Goal: Information Seeking & Learning: Check status

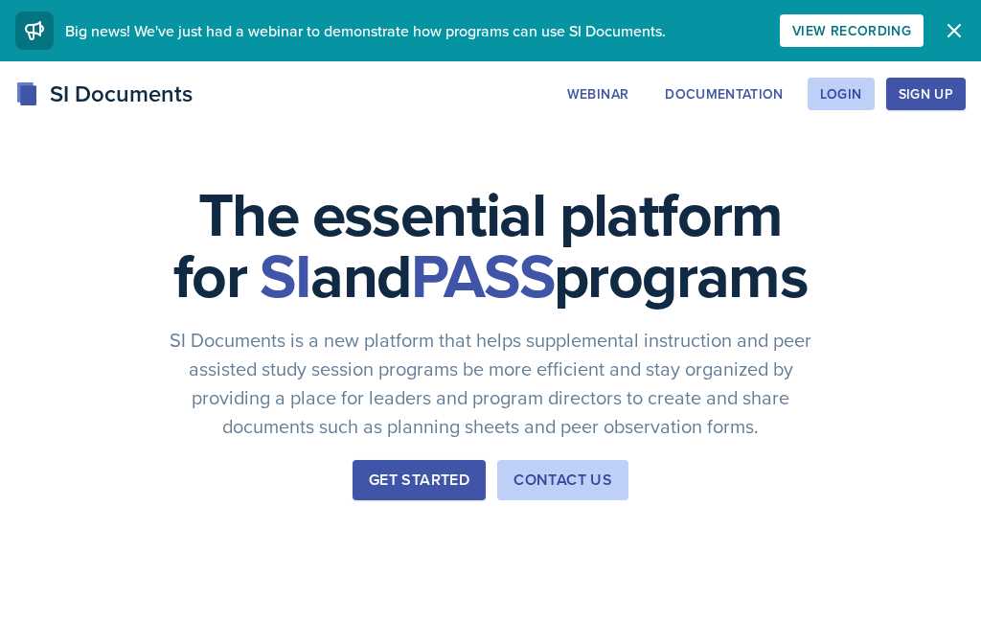
click at [851, 100] on div "Login" at bounding box center [841, 93] width 42 height 15
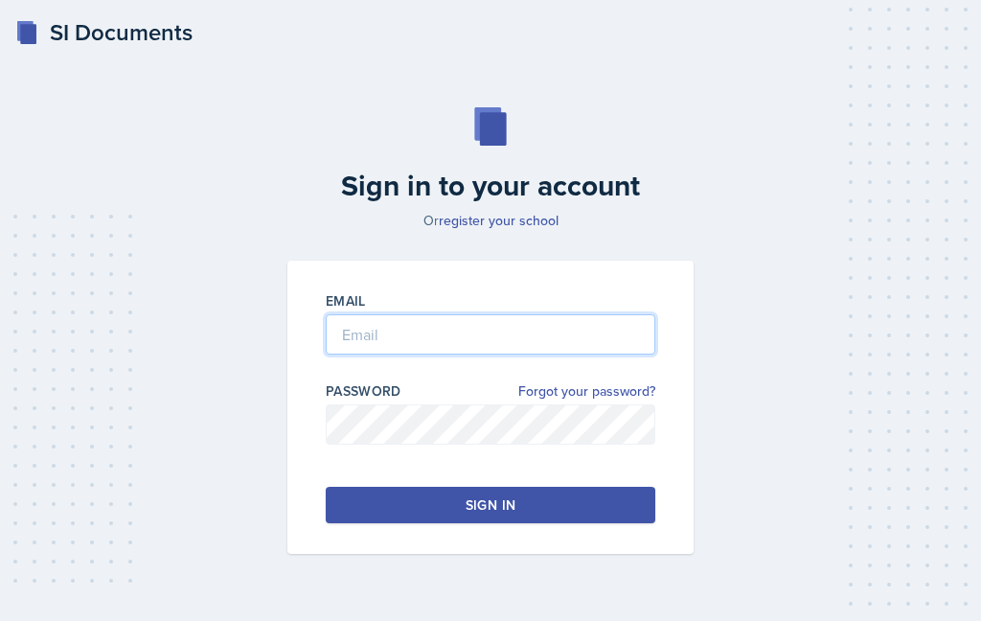
click at [601, 354] on input "email" at bounding box center [490, 334] width 329 height 40
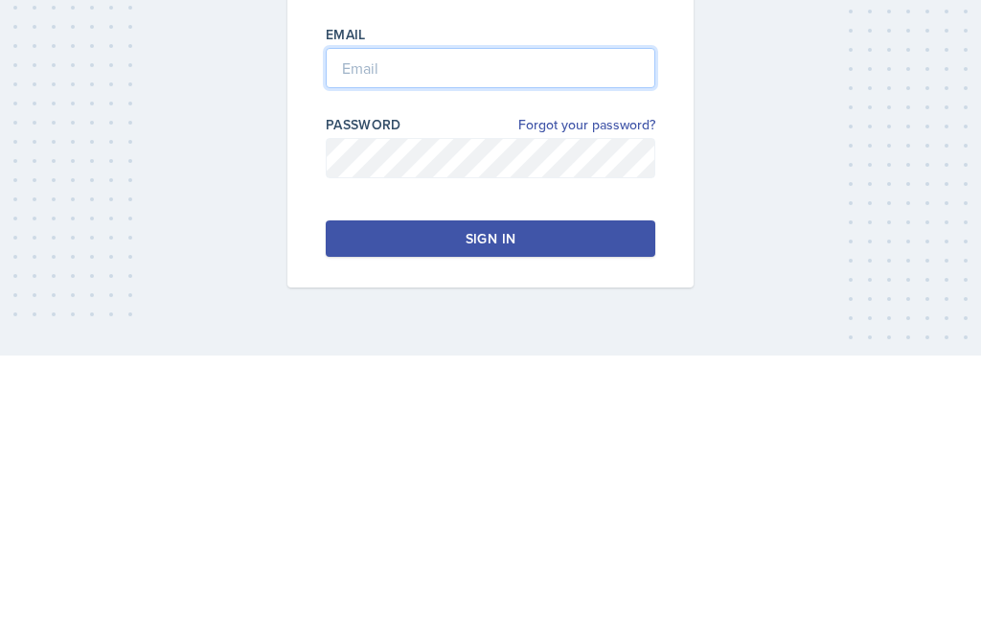
type input "[EMAIL_ADDRESS][DOMAIN_NAME]"
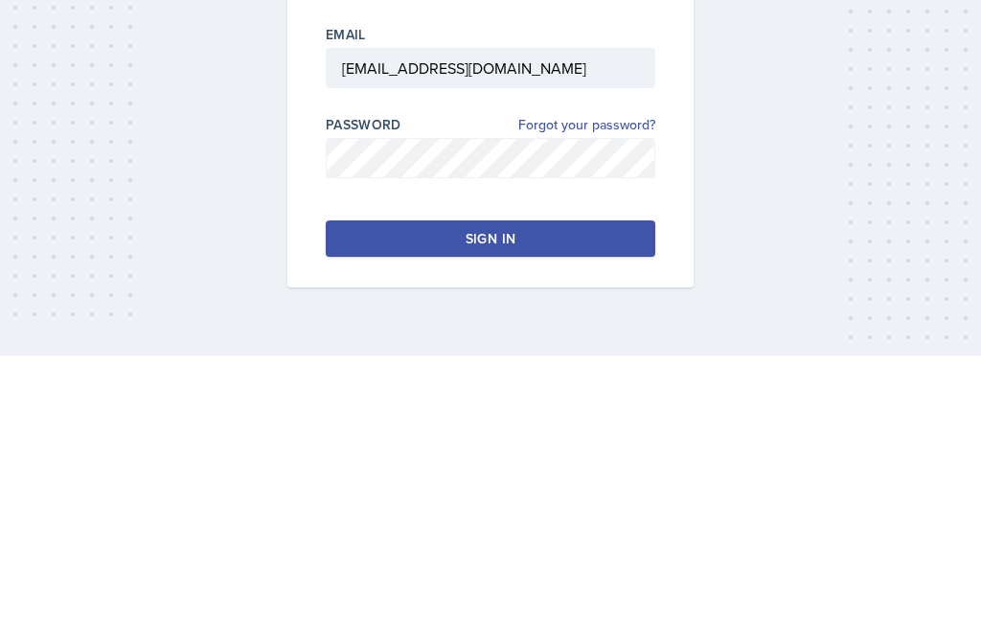
scroll to position [77, 0]
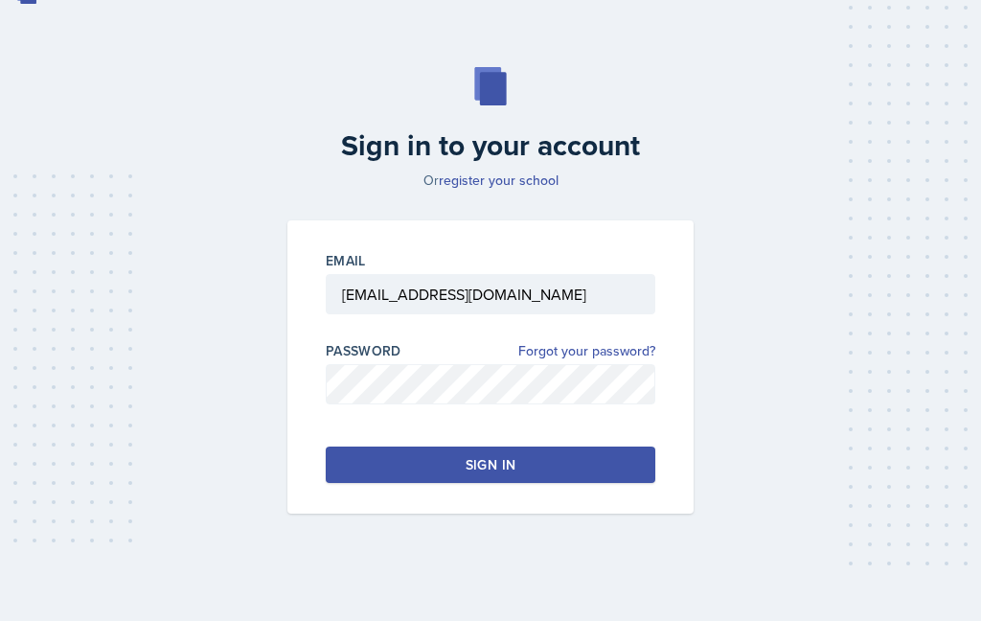
click at [499, 474] on div "Email [EMAIL_ADDRESS][DOMAIN_NAME] Password Forgot your password? Sign in" at bounding box center [490, 366] width 406 height 293
click at [559, 450] on button "Sign in" at bounding box center [490, 464] width 329 height 36
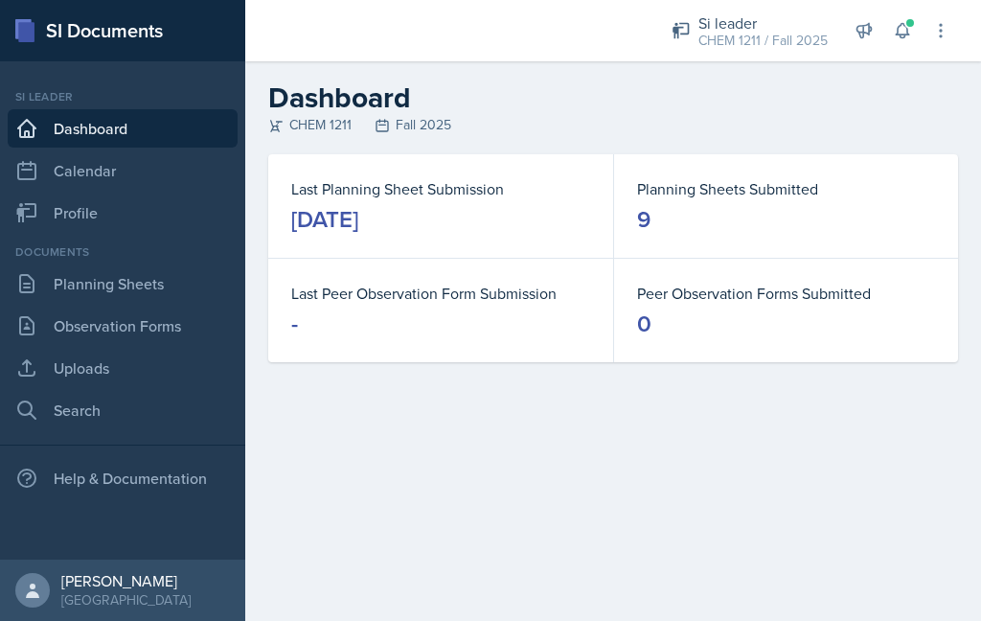
click at [897, 30] on icon at bounding box center [902, 31] width 12 height 14
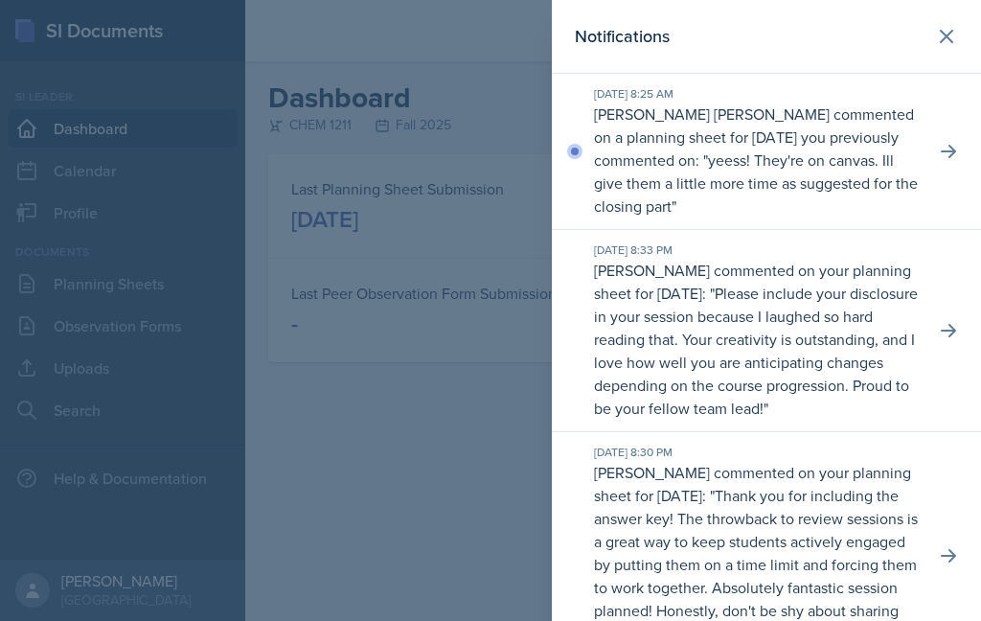
click at [953, 21] on button at bounding box center [946, 36] width 38 height 38
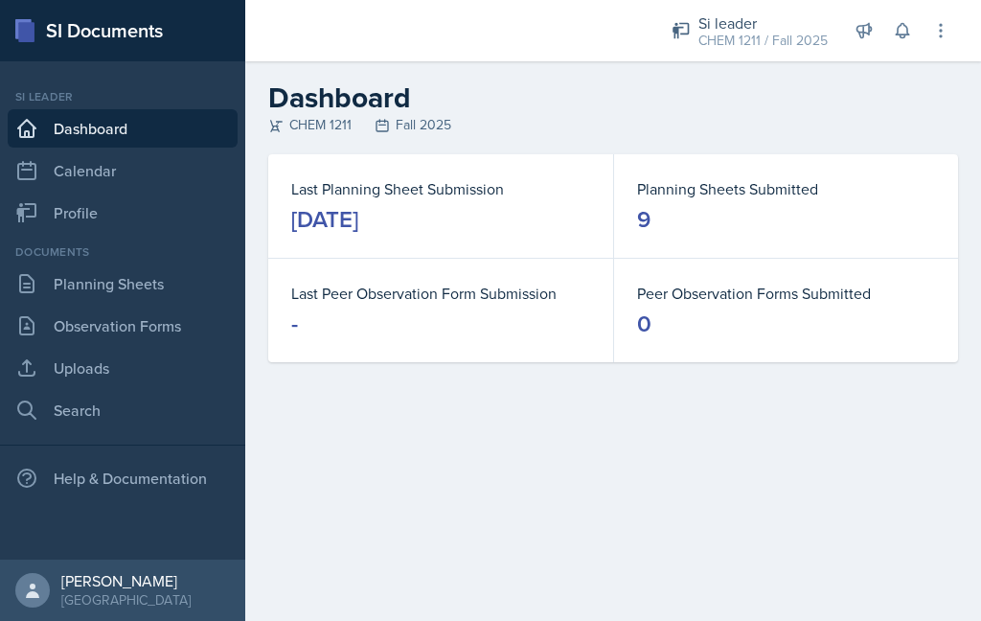
click at [146, 297] on link "Planning Sheets" at bounding box center [123, 283] width 230 height 38
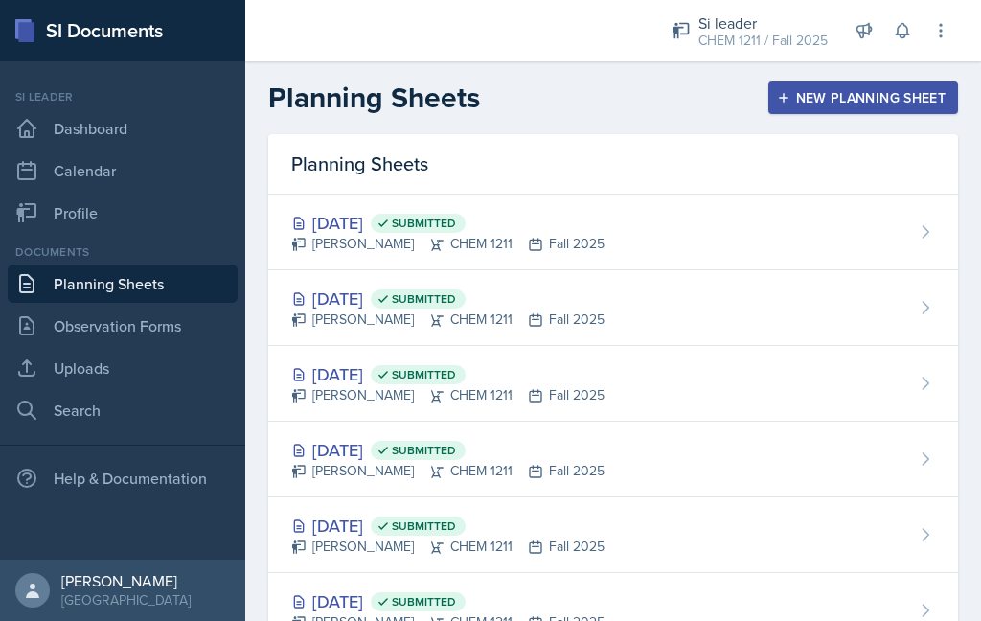
click at [773, 34] on div "CHEM 1211 / Fall 2025" at bounding box center [762, 41] width 129 height 20
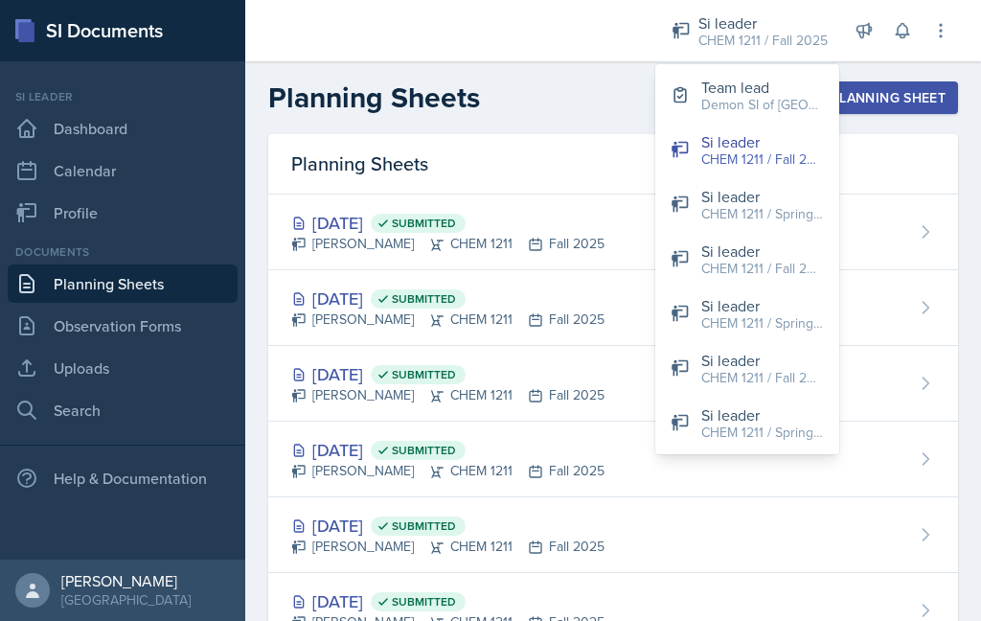
click at [784, 92] on div "Team lead" at bounding box center [762, 87] width 123 height 23
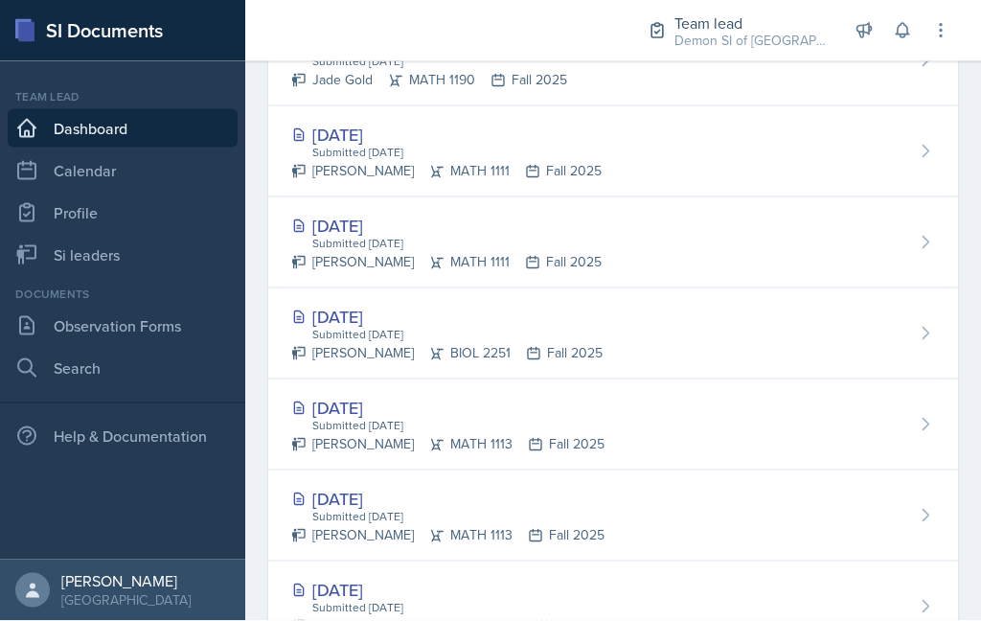
scroll to position [51, 0]
click at [164, 236] on link "Si leaders" at bounding box center [123, 255] width 230 height 38
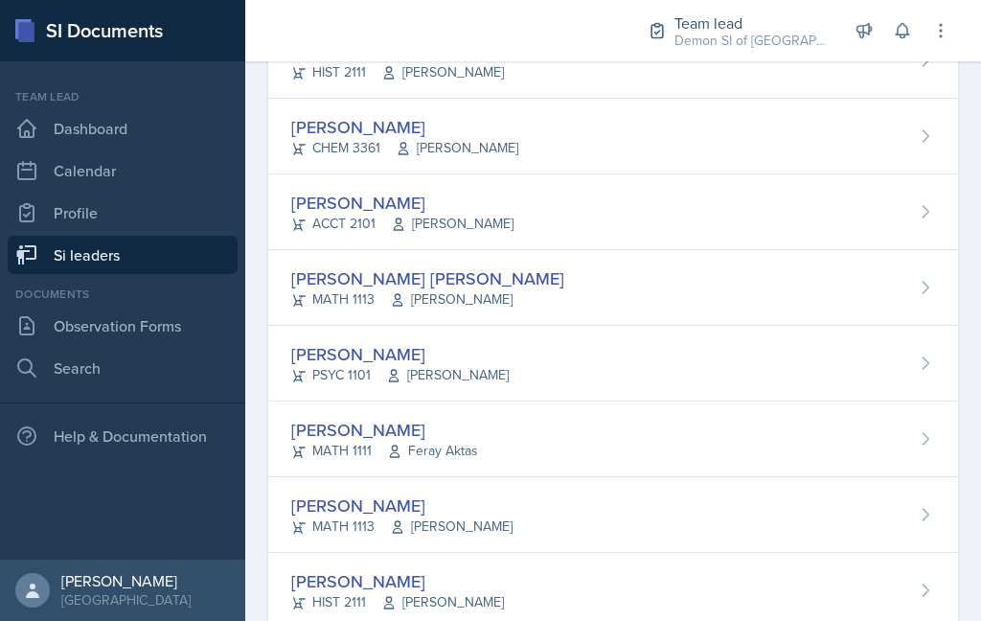
scroll to position [1438, 0]
click at [668, 283] on div "[PERSON_NAME] [PERSON_NAME] MATH 1113 [PERSON_NAME]" at bounding box center [613, 287] width 690 height 76
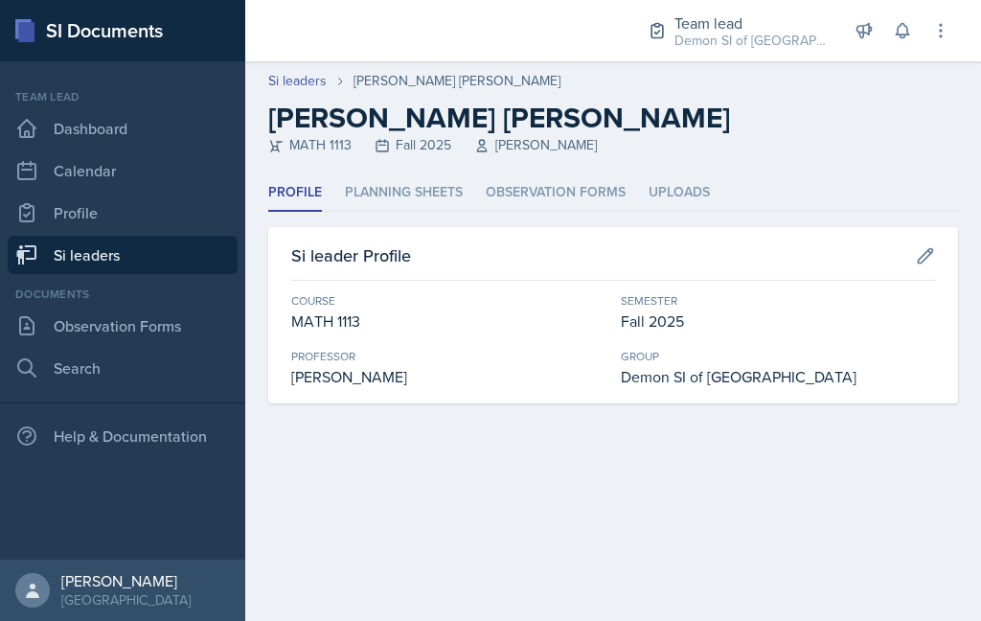
click at [451, 187] on li "Planning Sheets" at bounding box center [404, 192] width 118 height 37
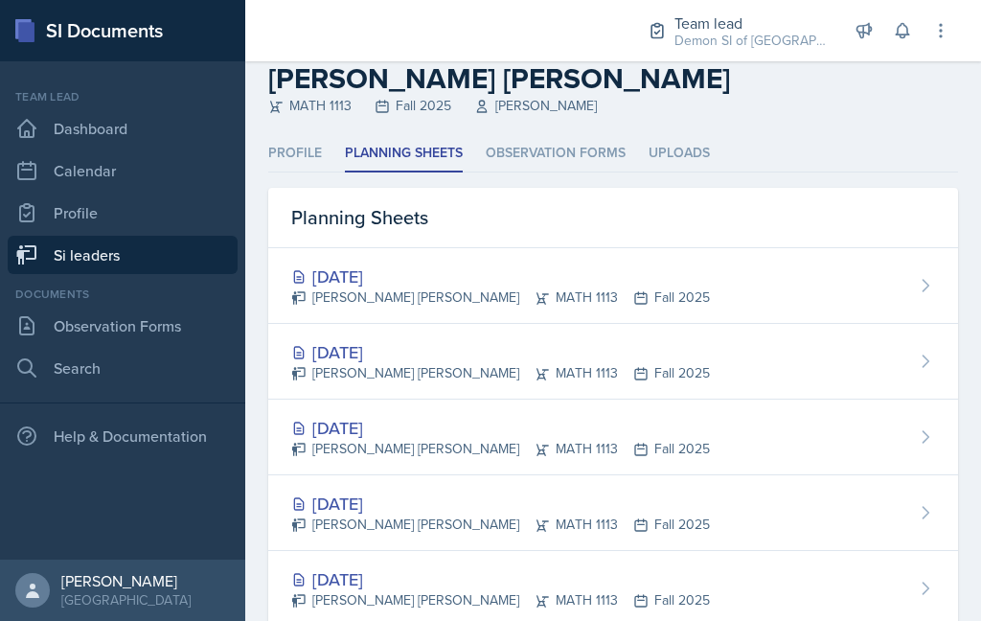
scroll to position [32, 0]
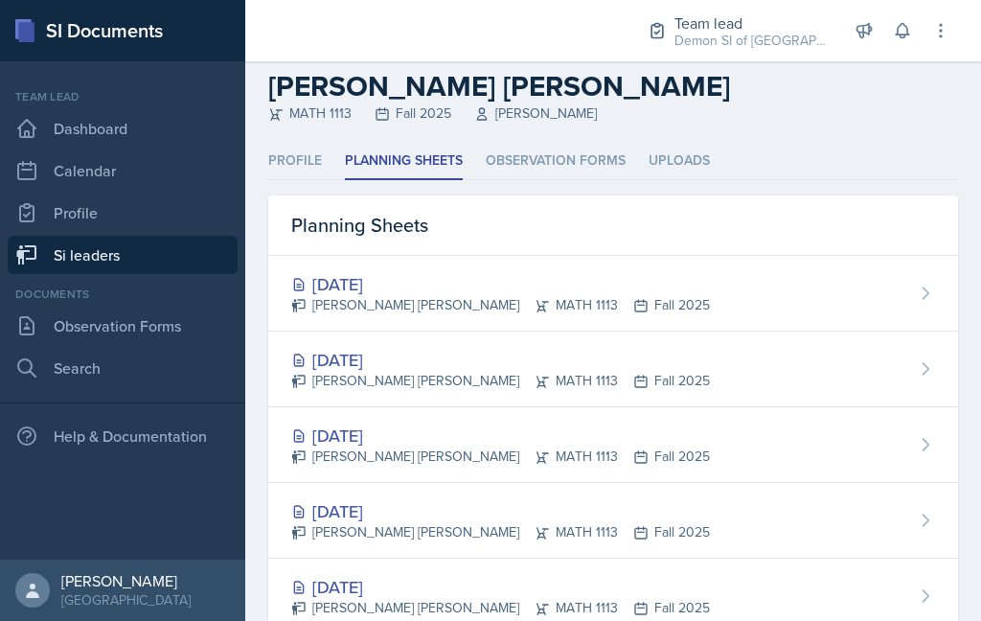
click at [399, 285] on div "[DATE]" at bounding box center [500, 284] width 419 height 26
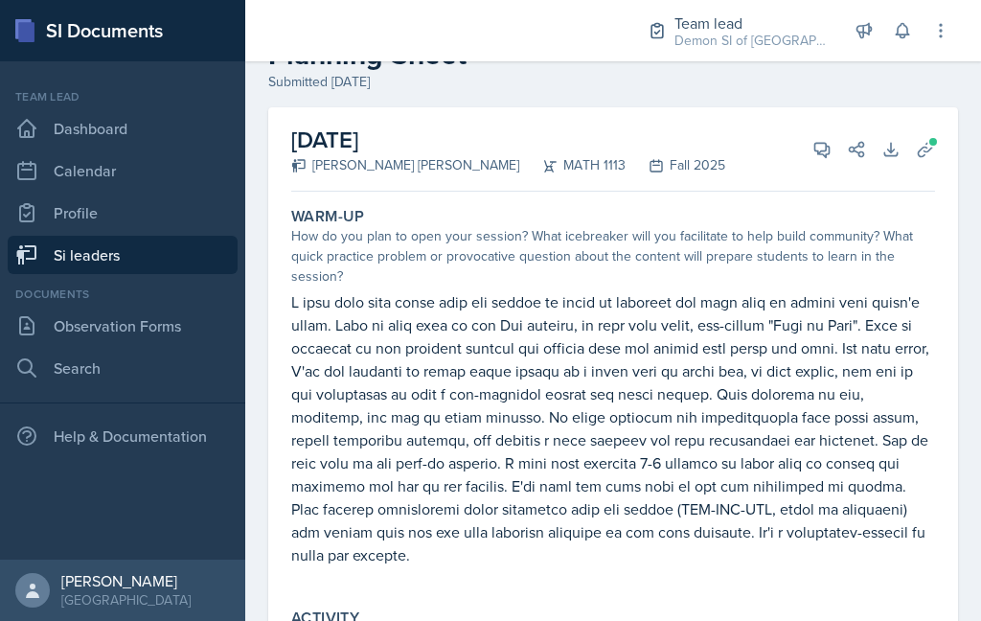
scroll to position [62, 0]
click at [933, 153] on icon at bounding box center [925, 150] width 19 height 19
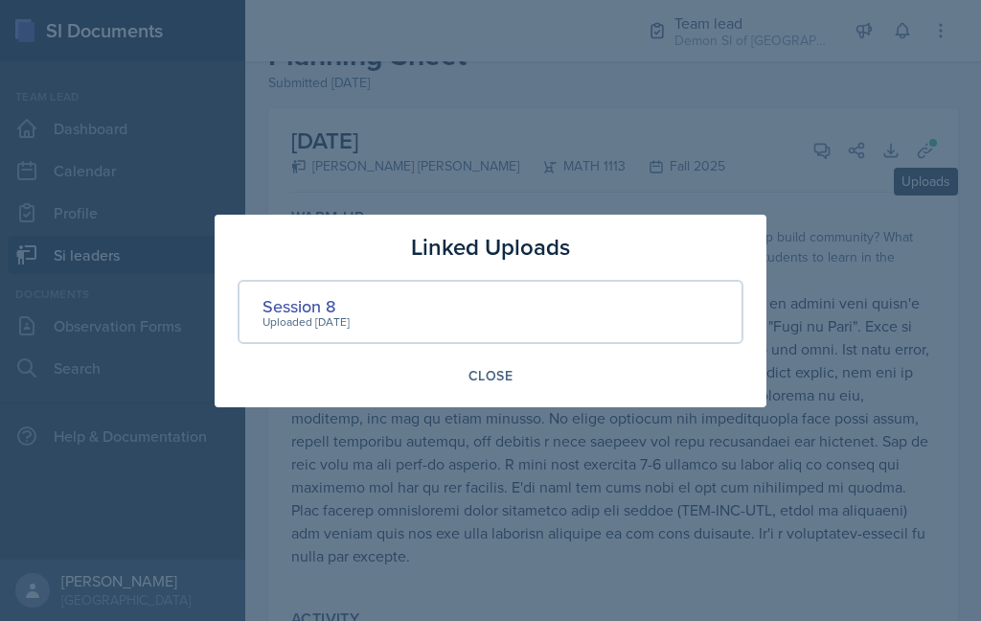
click at [321, 359] on div "Close" at bounding box center [491, 375] width 506 height 33
click at [298, 351] on div "Linked Uploads Session 8 Uploaded [DATE] Close" at bounding box center [491, 311] width 552 height 193
click at [326, 349] on div "Linked Uploads Session 8 Uploaded [DATE] Close" at bounding box center [491, 311] width 552 height 193
click at [328, 355] on div "Linked Uploads Session 8 Uploaded [DATE] Close" at bounding box center [491, 311] width 552 height 193
click at [325, 348] on div "Linked Uploads Session 8 Uploaded [DATE] Close" at bounding box center [491, 311] width 552 height 193
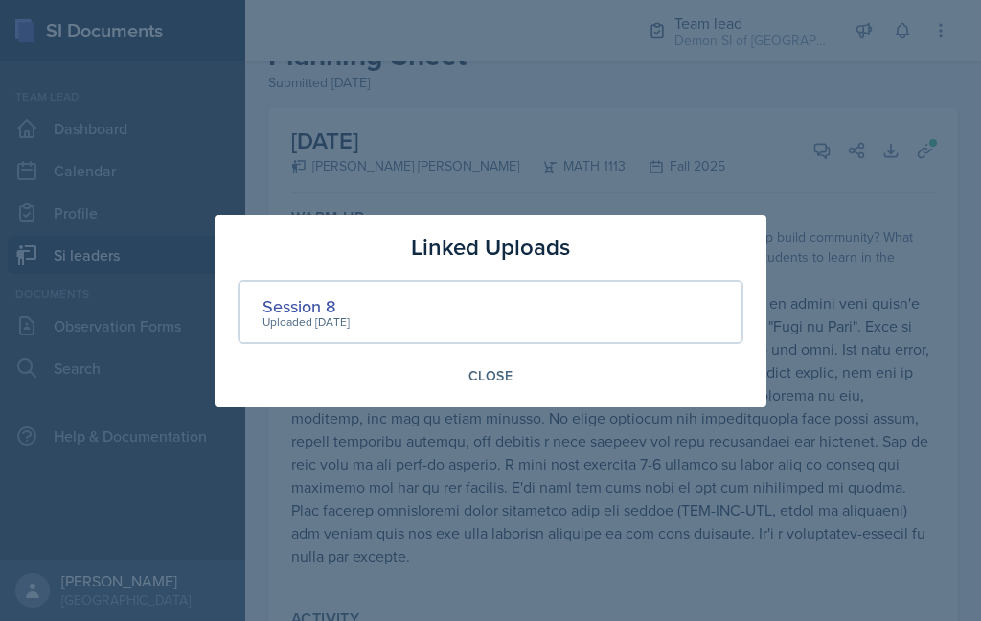
click at [335, 352] on div "Linked Uploads Session 8 Uploaded [DATE] Close" at bounding box center [491, 311] width 552 height 193
click at [300, 369] on div "Close" at bounding box center [491, 375] width 506 height 33
click at [502, 437] on div at bounding box center [490, 310] width 981 height 621
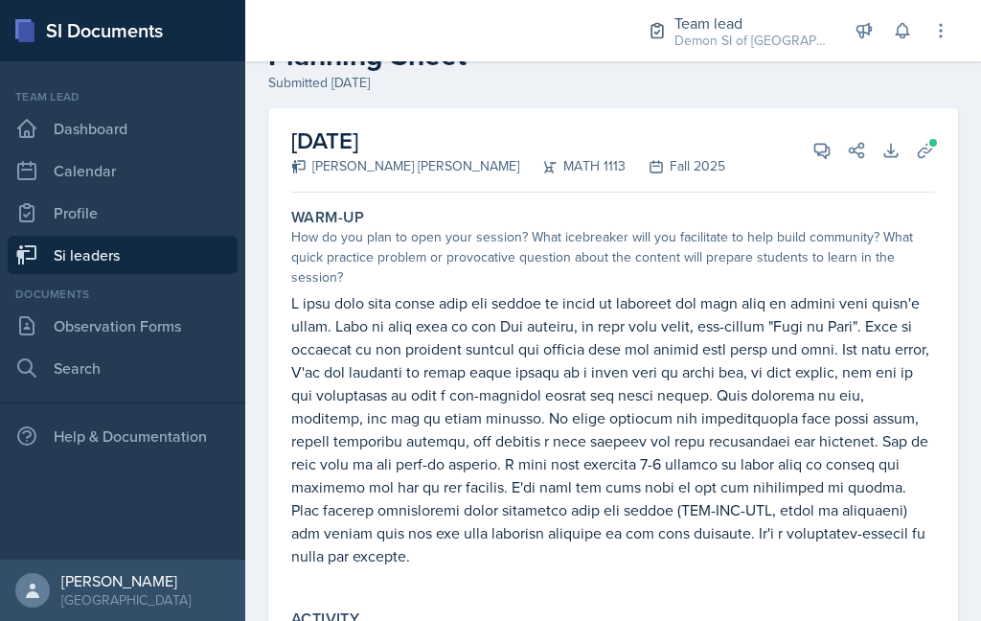
click at [914, 159] on button "Uploads" at bounding box center [925, 150] width 34 height 34
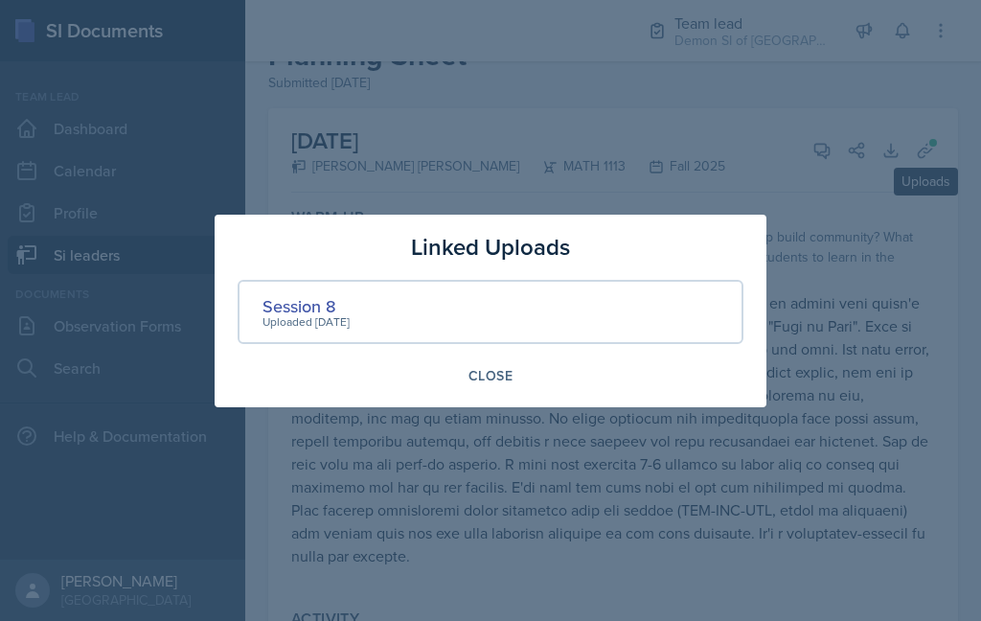
click at [335, 354] on div "Linked Uploads Session 8 Uploaded [DATE] Close" at bounding box center [491, 311] width 552 height 193
click at [309, 363] on div "Close" at bounding box center [491, 375] width 506 height 33
click at [304, 360] on div "Close" at bounding box center [491, 375] width 506 height 33
click at [305, 357] on div "Linked Uploads Session 8 Uploaded [DATE] Close" at bounding box center [491, 311] width 552 height 193
click at [304, 364] on div "Close" at bounding box center [491, 375] width 506 height 33
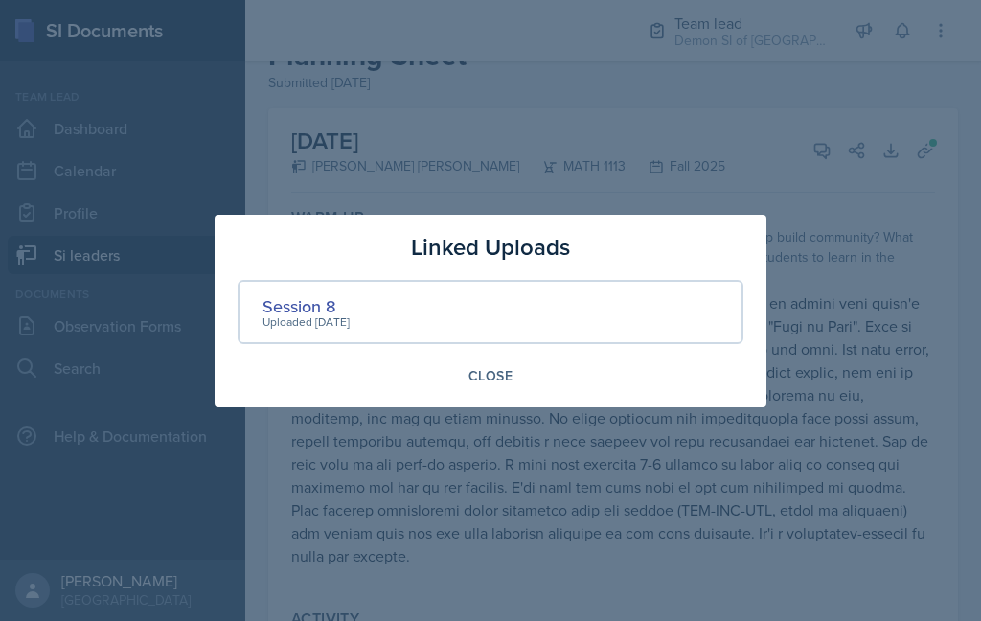
click at [479, 427] on div at bounding box center [490, 310] width 981 height 621
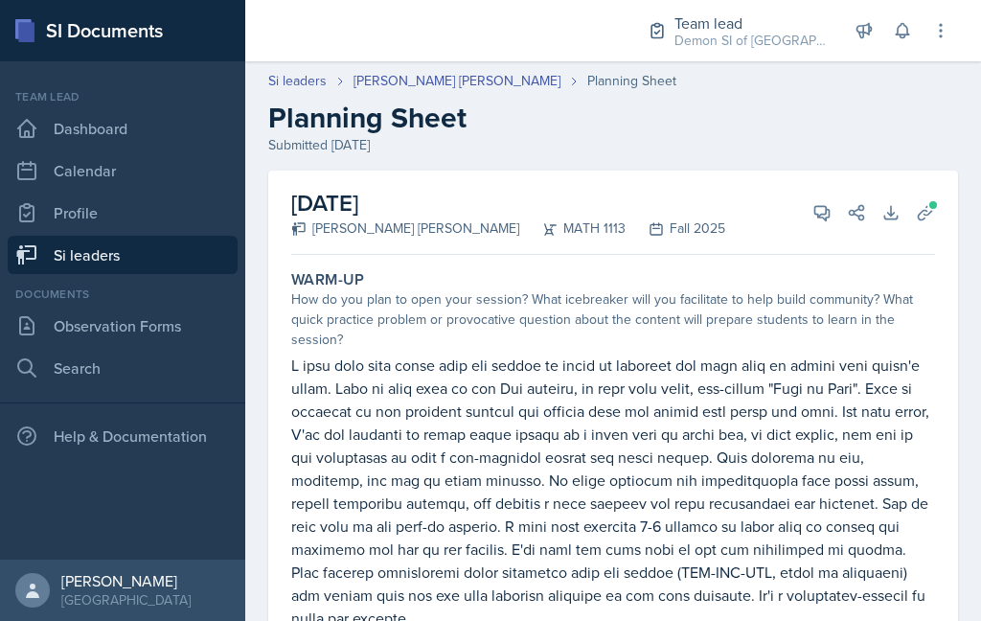
scroll to position [0, 0]
click at [930, 208] on span at bounding box center [932, 204] width 11 height 11
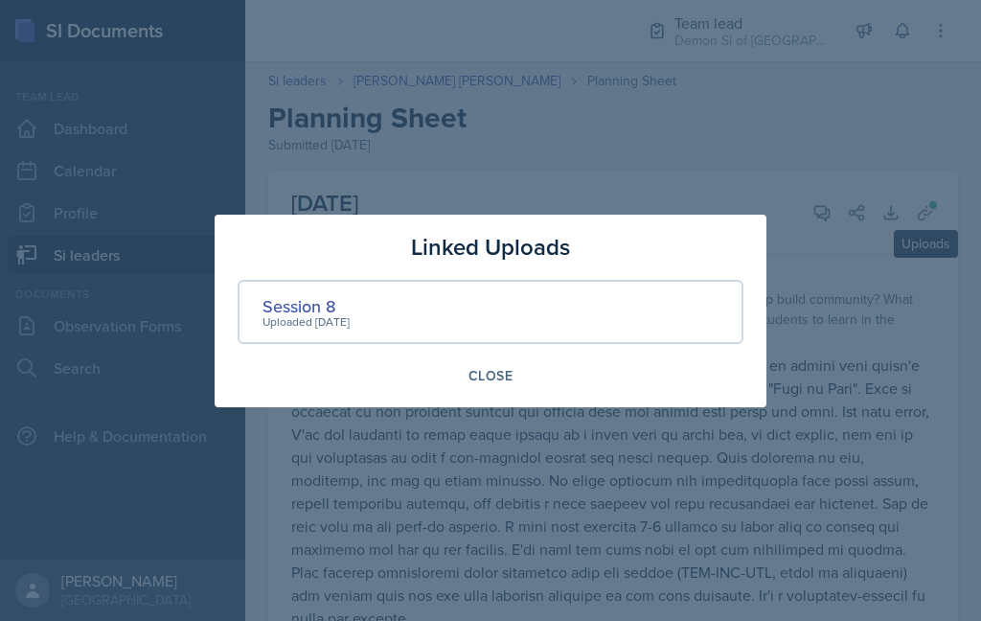
click at [314, 352] on div "Linked Uploads Session 8 Uploaded [DATE] Close" at bounding box center [491, 311] width 552 height 193
click at [327, 346] on div "Linked Uploads Session 8 Uploaded [DATE] Close" at bounding box center [491, 311] width 552 height 193
click at [323, 359] on div "Close" at bounding box center [491, 375] width 506 height 33
click at [323, 344] on div "Linked Uploads Session 8 Uploaded [DATE] Close" at bounding box center [491, 311] width 552 height 193
click at [328, 347] on div "Linked Uploads Session 8 Uploaded [DATE] Close" at bounding box center [491, 311] width 552 height 193
